Goal: Task Accomplishment & Management: Manage account settings

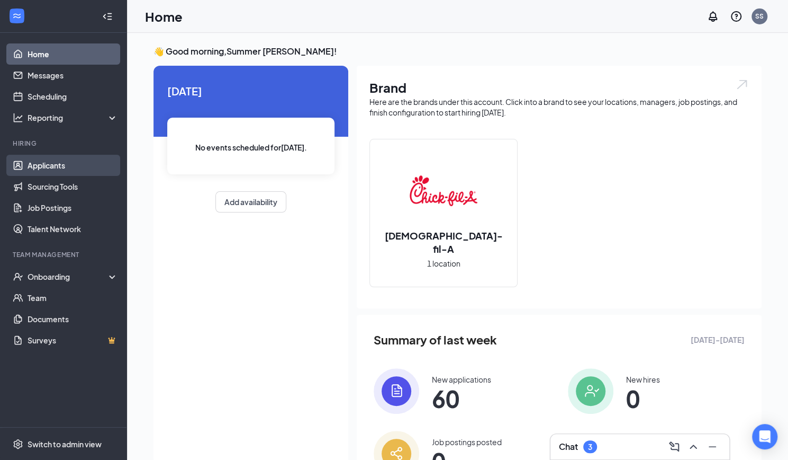
click at [41, 172] on link "Applicants" at bounding box center [73, 165] width 91 height 21
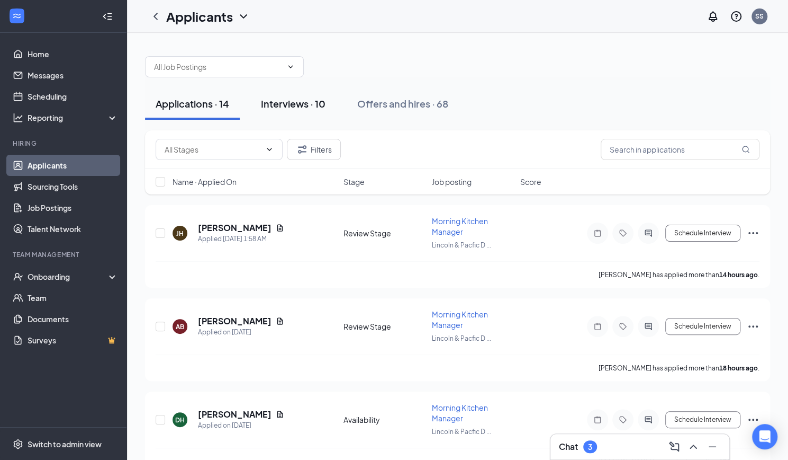
click at [295, 103] on div "Interviews · 10" at bounding box center [293, 103] width 65 height 13
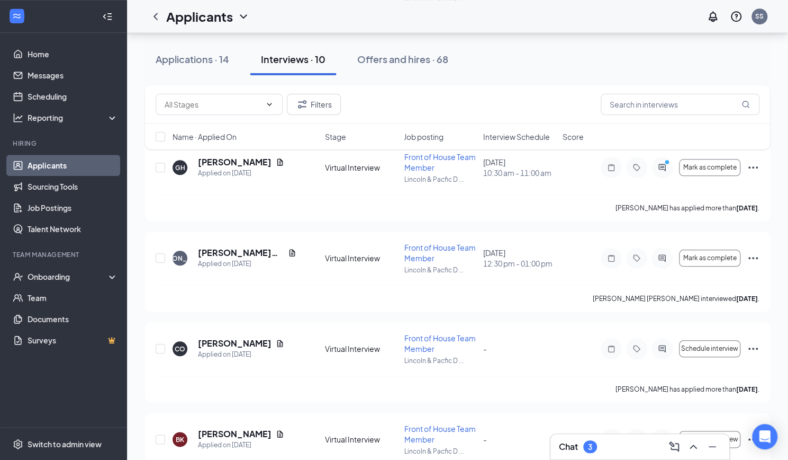
scroll to position [641, 0]
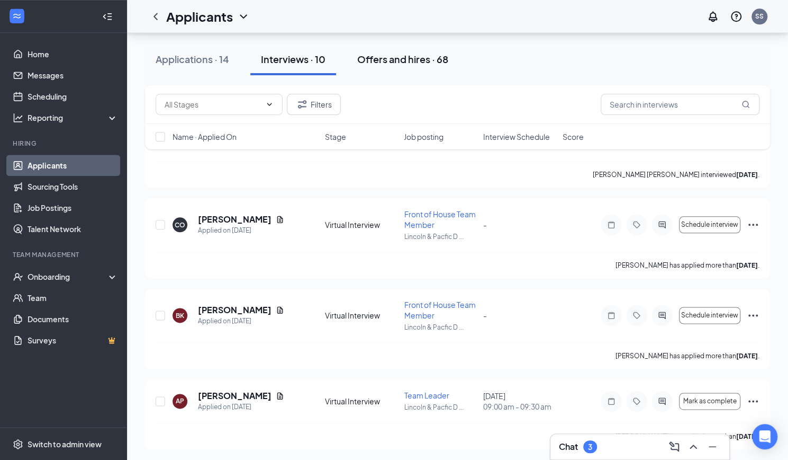
click at [409, 64] on div "Offers and hires · 68" at bounding box center [402, 58] width 91 height 13
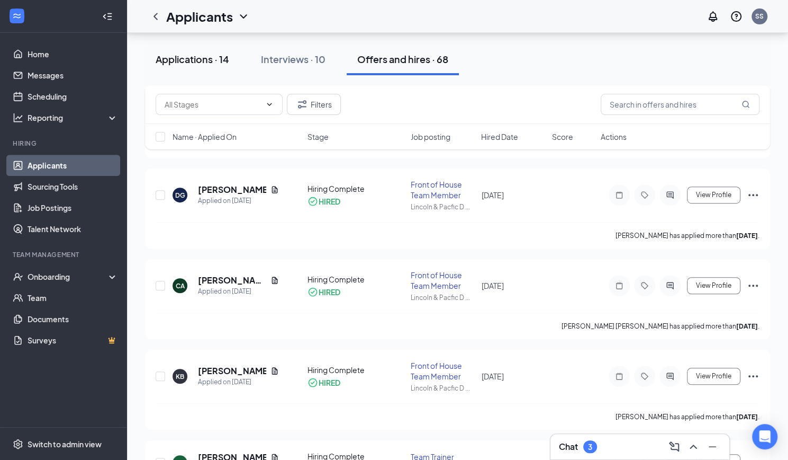
scroll to position [2854, 0]
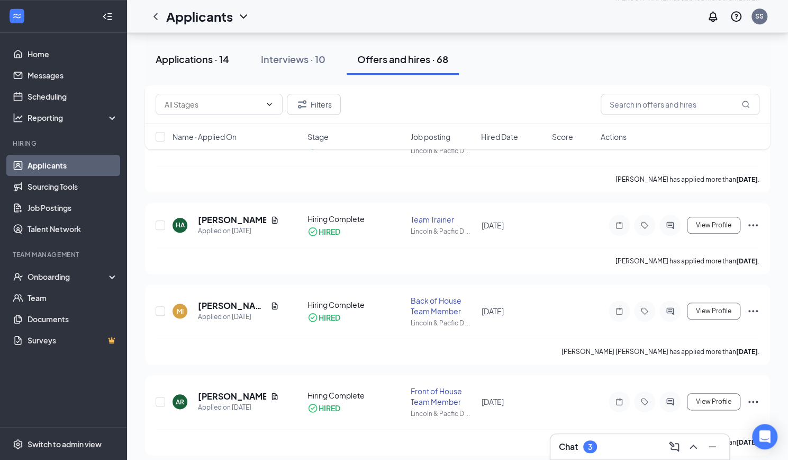
click at [201, 69] on button "Applications · 14" at bounding box center [192, 59] width 95 height 32
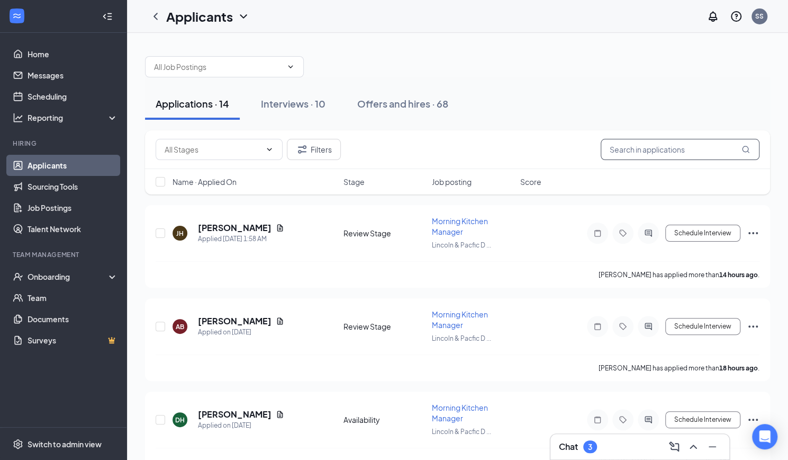
click at [650, 148] on input "text" at bounding box center [680, 149] width 159 height 21
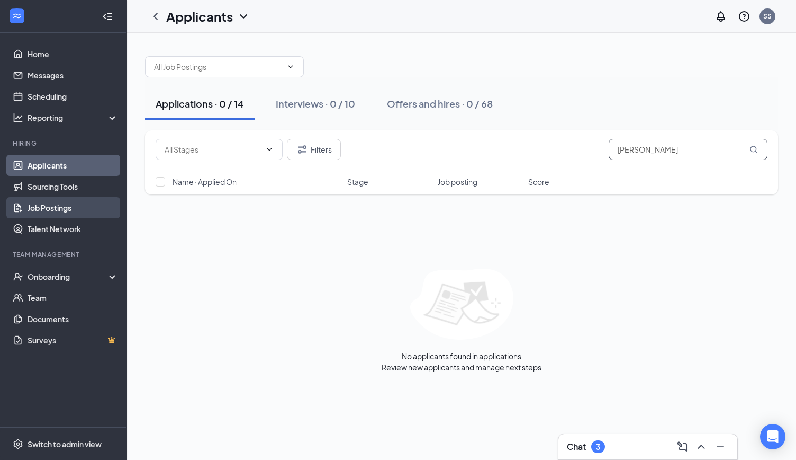
type input "[PERSON_NAME]"
click at [51, 210] on link "Job Postings" at bounding box center [73, 207] width 91 height 21
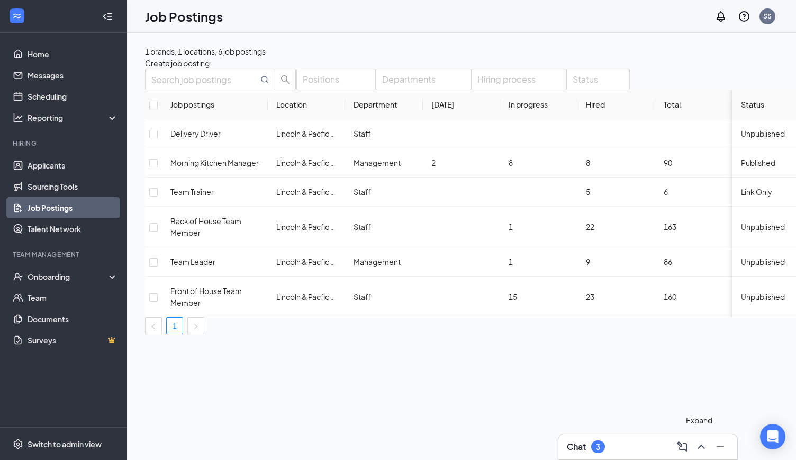
click at [707, 453] on icon "ChevronUp" at bounding box center [701, 446] width 13 height 13
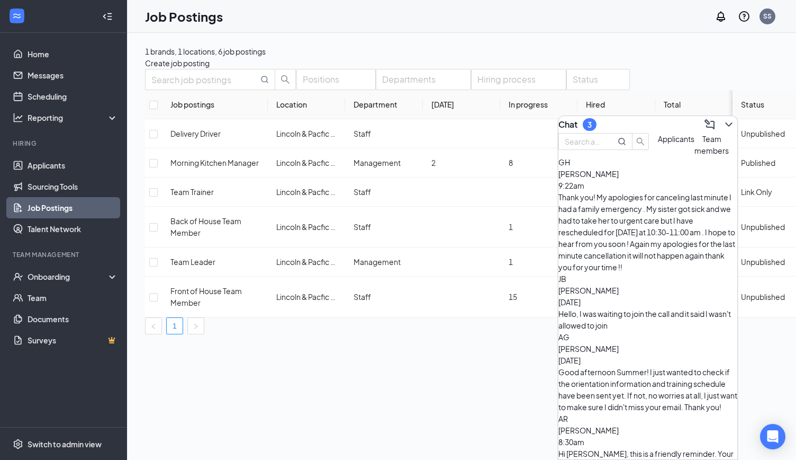
click at [646, 213] on div "Thank you! My apologies for canceling last minute I had a family emergency . My…" at bounding box center [648, 232] width 179 height 82
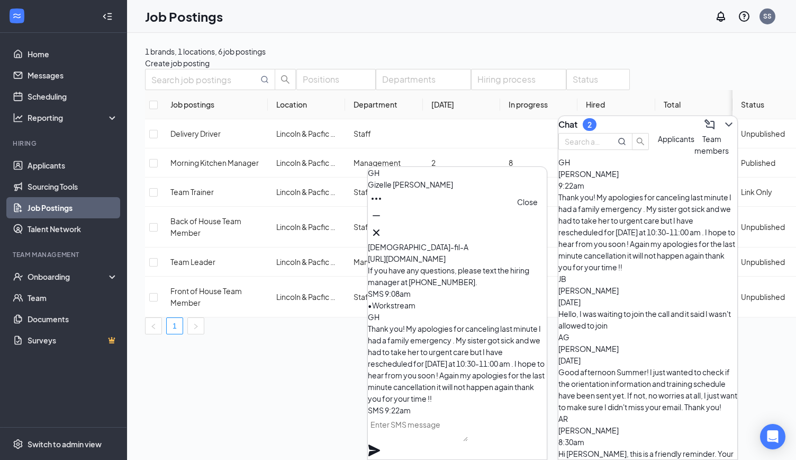
click at [383, 232] on icon "Cross" at bounding box center [376, 232] width 13 height 13
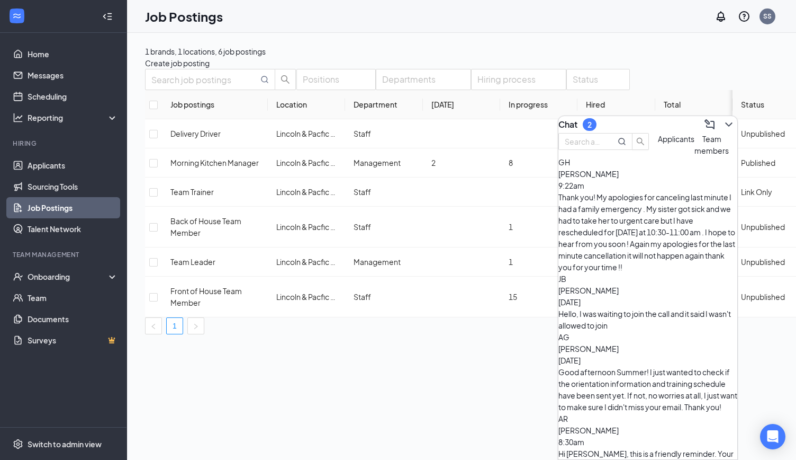
click at [640, 343] on div "[PERSON_NAME] [DATE] Good afternoon Summer! I just wanted to check if the orien…" at bounding box center [648, 378] width 179 height 70
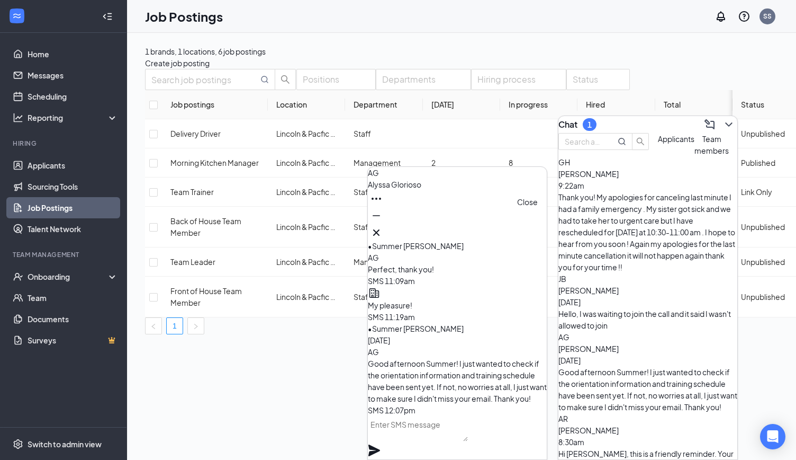
click at [380, 231] on icon "Cross" at bounding box center [376, 232] width 6 height 6
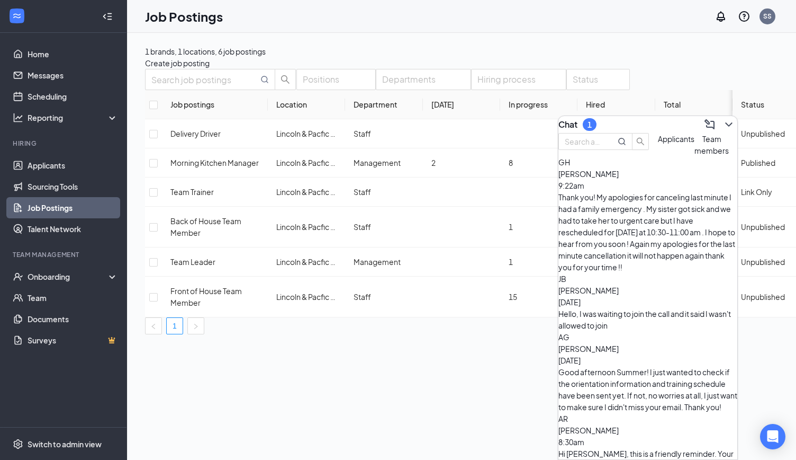
click at [607, 344] on span "[PERSON_NAME]" at bounding box center [589, 349] width 60 height 10
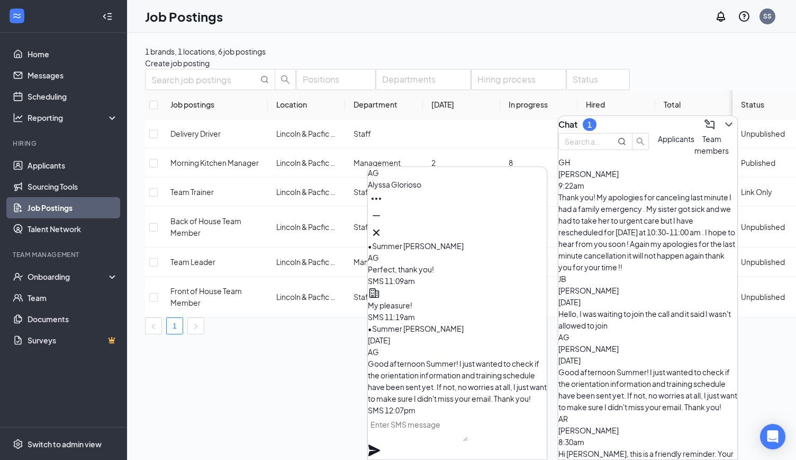
click at [421, 189] on span "[PERSON_NAME]" at bounding box center [394, 184] width 53 height 10
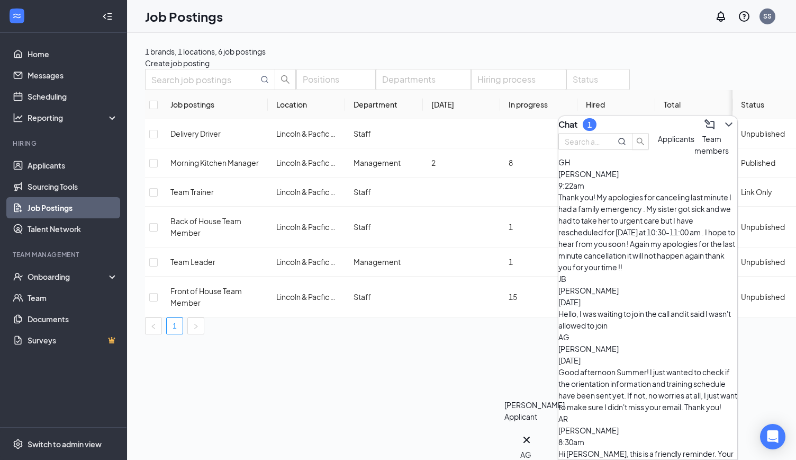
click at [533, 448] on div "AG" at bounding box center [526, 454] width 13 height 12
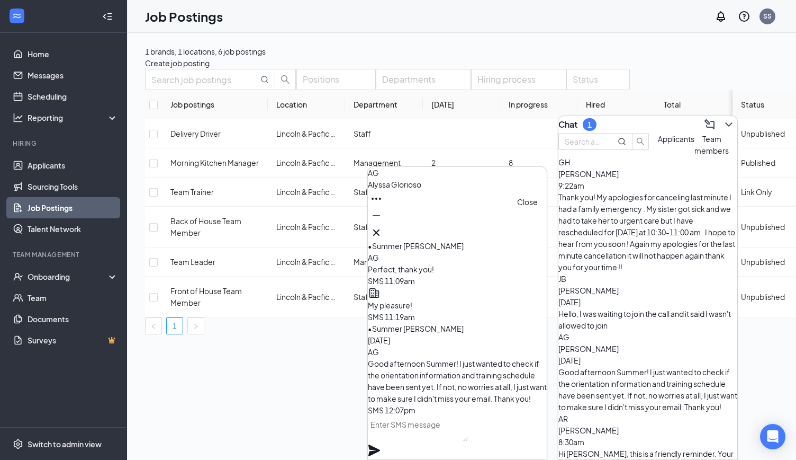
click at [383, 226] on icon "Cross" at bounding box center [376, 232] width 13 height 13
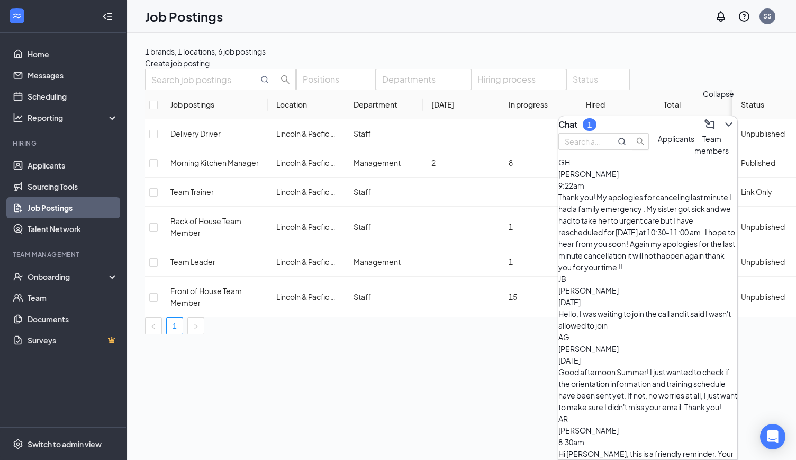
click at [724, 118] on icon "ChevronDown" at bounding box center [729, 124] width 13 height 13
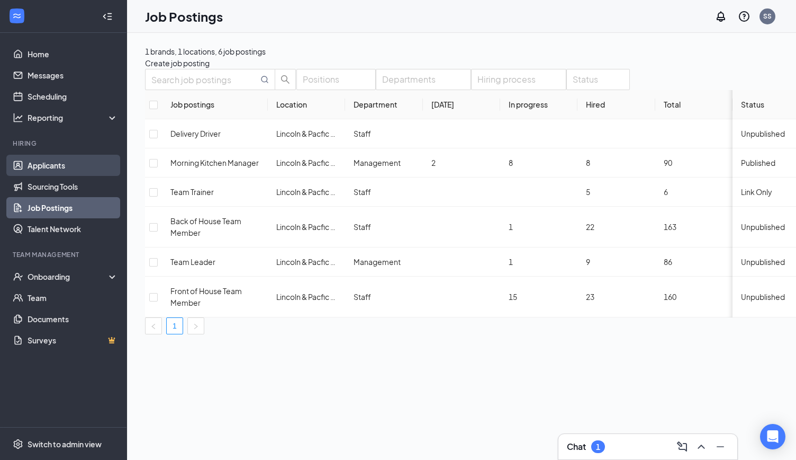
click at [35, 164] on link "Applicants" at bounding box center [73, 165] width 91 height 21
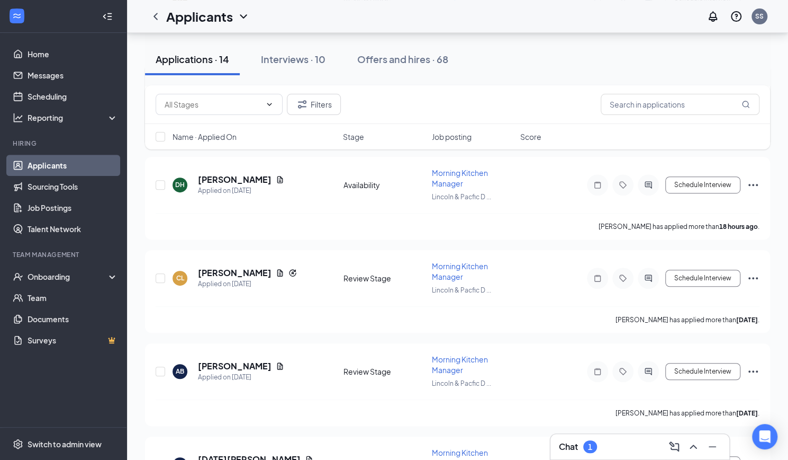
scroll to position [235, 0]
click at [276, 59] on div "Interviews · 10" at bounding box center [293, 58] width 65 height 13
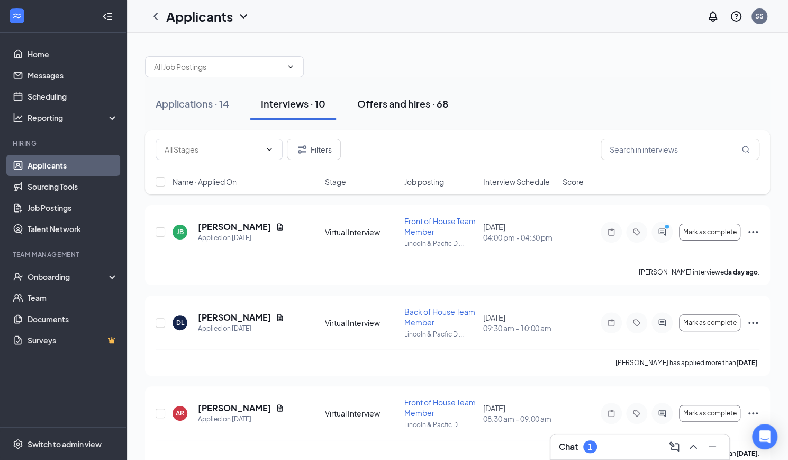
click at [408, 105] on div "Offers and hires · 68" at bounding box center [402, 103] width 91 height 13
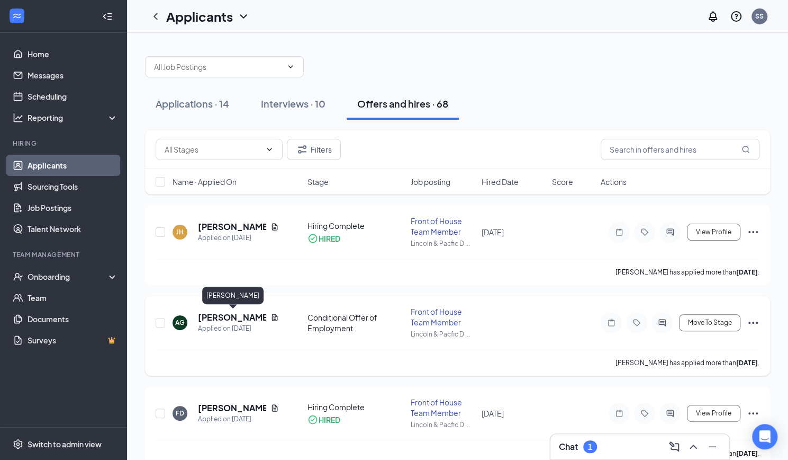
click at [229, 317] on h5 "[PERSON_NAME]" at bounding box center [232, 317] width 68 height 12
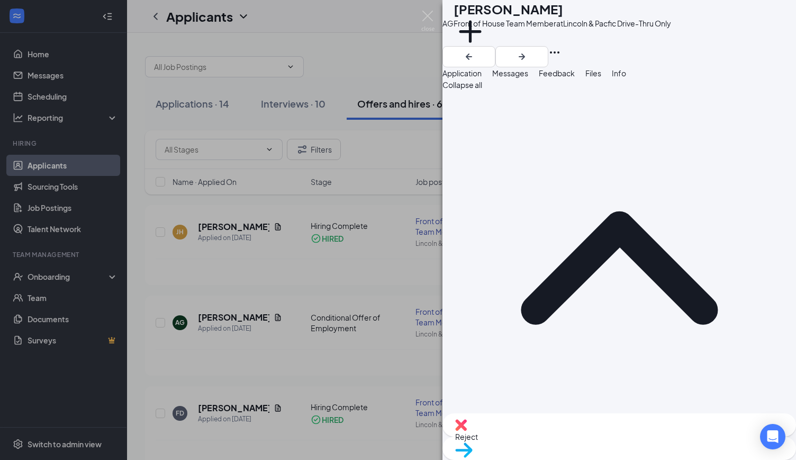
drag, startPoint x: 736, startPoint y: 173, endPoint x: 634, endPoint y: 175, distance: 102.2
copy span "[EMAIL_ADDRESS][DOMAIN_NAME]"
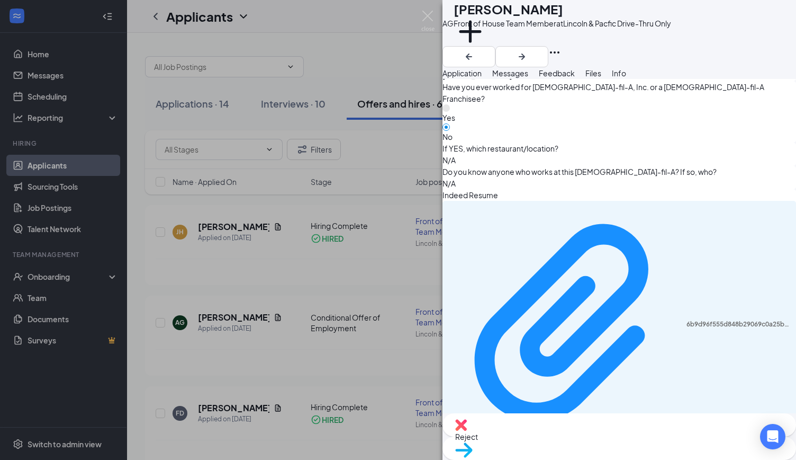
scroll to position [576, 0]
